Goal: Register for event/course

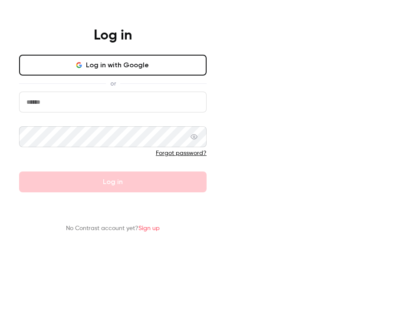
click at [207, 112] on input "email" at bounding box center [112, 102] width 187 height 21
click at [207, 75] on button "Log in with Google" at bounding box center [112, 65] width 187 height 21
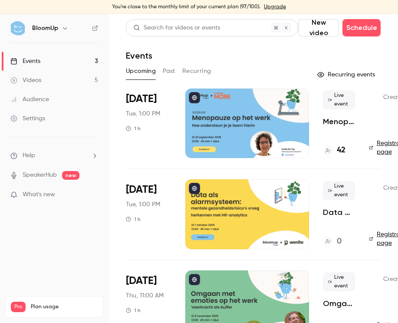
click at [259, 136] on div "Live event Menopauze op het werk - [PERSON_NAME] ondersteun je je team hierin 42" at bounding box center [339, 123] width 32 height 69
click at [259, 152] on link "Registration page" at bounding box center [390, 147] width 43 height 17
